Goal: Find specific page/section: Find specific page/section

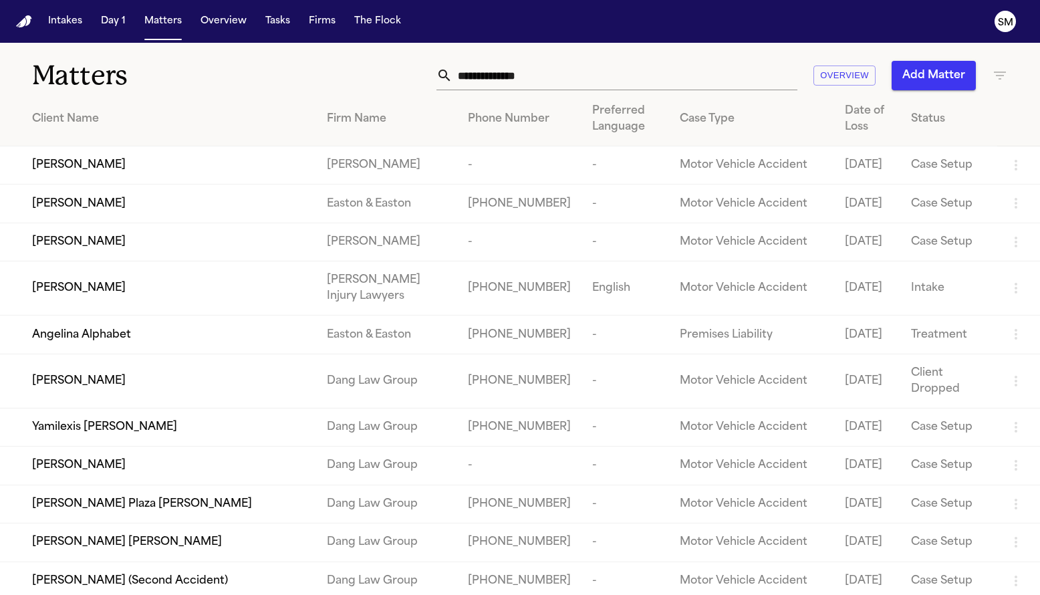
click at [71, 173] on span "[PERSON_NAME]" at bounding box center [79, 165] width 94 height 16
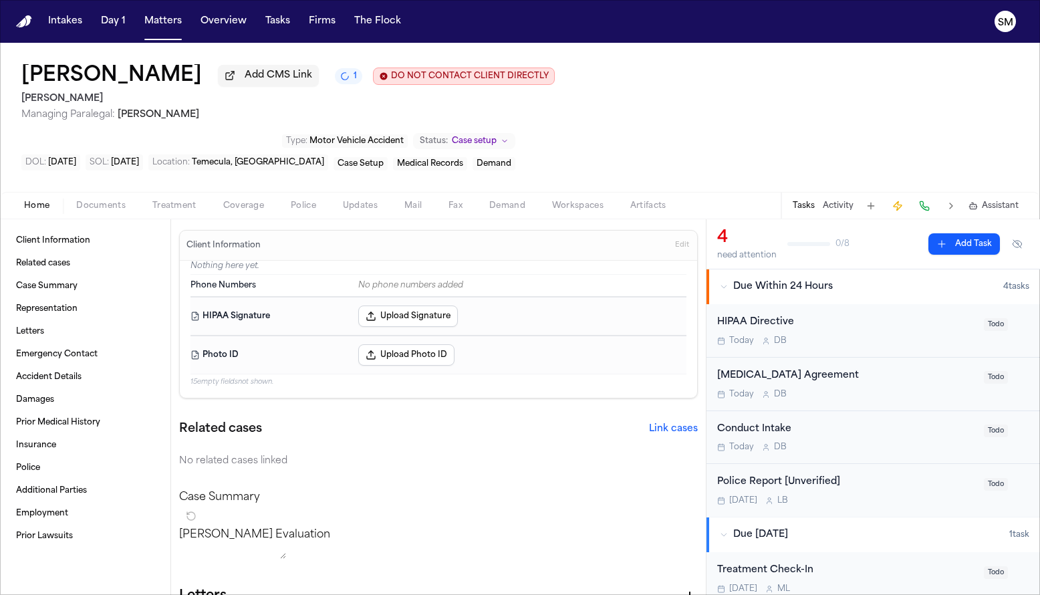
click at [296, 211] on span "Police" at bounding box center [303, 206] width 25 height 11
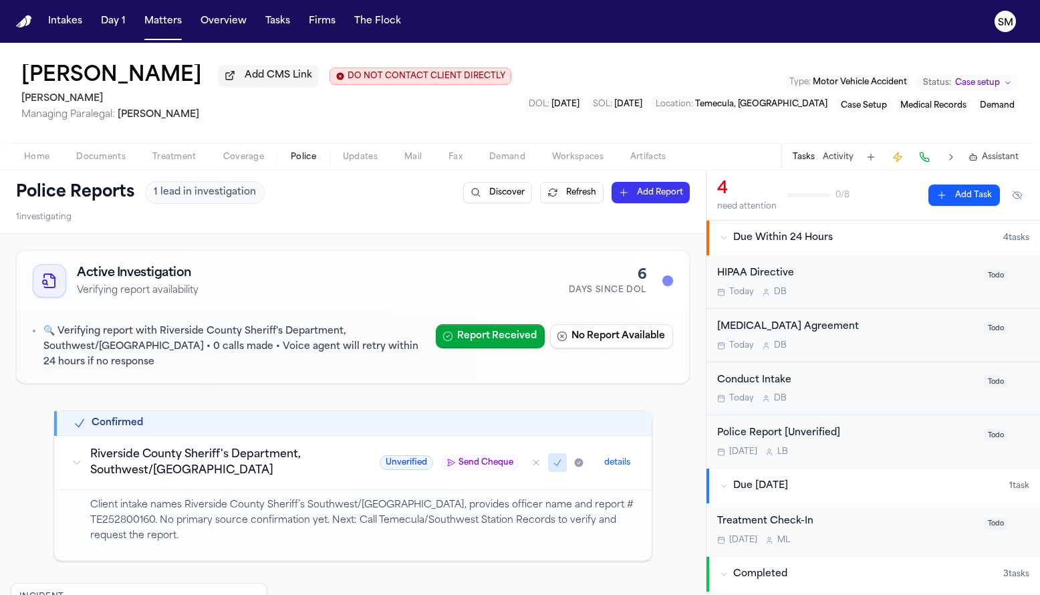
drag, startPoint x: 25, startPoint y: 22, endPoint x: 535, endPoint y: 37, distance: 510.3
click at [25, 22] on img "Home" at bounding box center [24, 21] width 16 height 13
